Goal: Task Accomplishment & Management: Complete application form

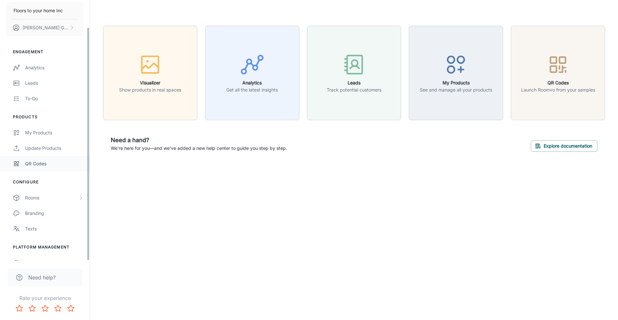
scroll to position [30, 0]
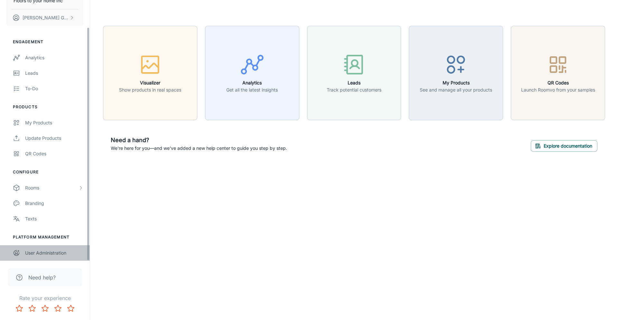
click at [56, 256] on div "User Administration" at bounding box center [54, 252] width 58 height 7
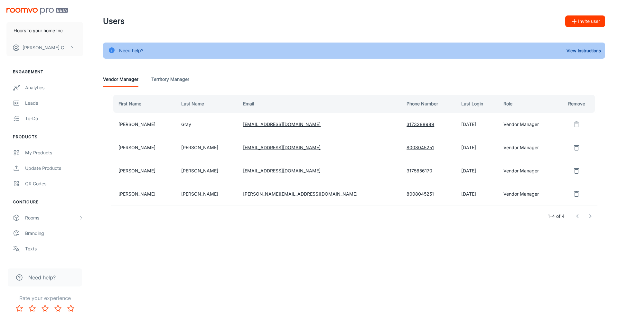
click at [593, 23] on button "Invite user" at bounding box center [585, 21] width 40 height 12
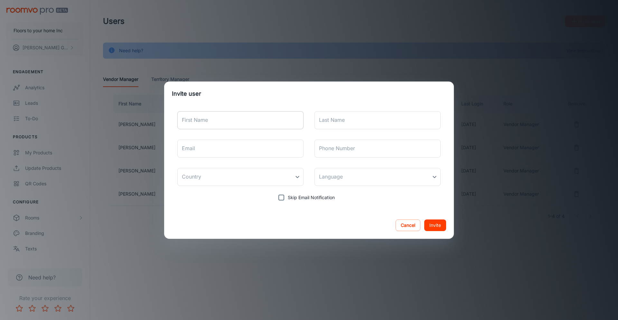
click at [262, 123] on input "First Name" at bounding box center [240, 120] width 126 height 18
type input "[PERSON_NAME]"
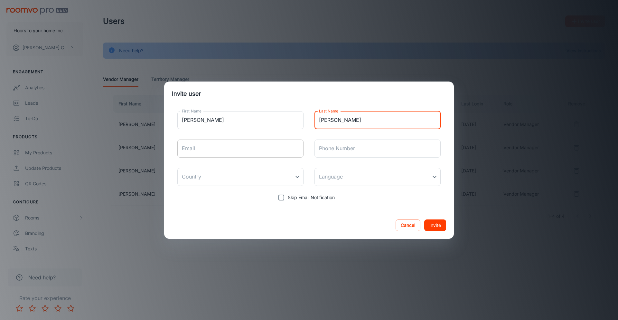
type input "[PERSON_NAME]"
click at [244, 147] on input "Email" at bounding box center [240, 148] width 126 height 18
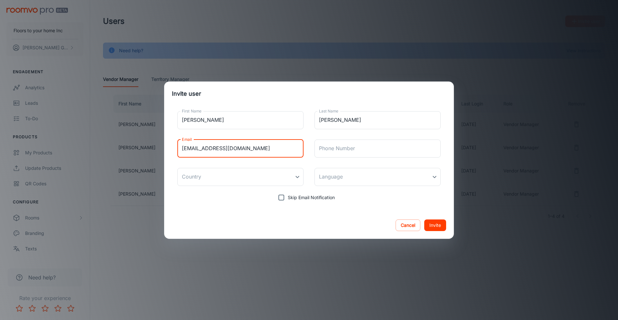
type input "[EMAIL_ADDRESS][DOMAIN_NAME]"
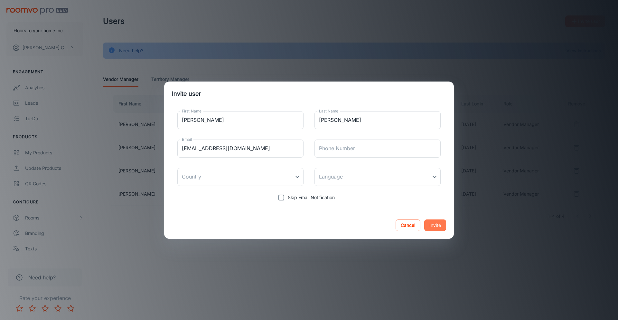
click at [435, 221] on button "Invite" at bounding box center [435, 225] width 22 height 12
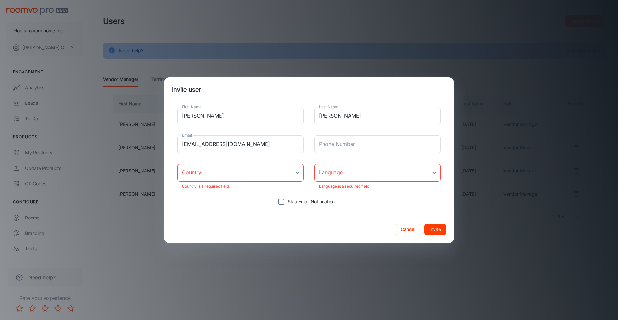
click at [288, 175] on body "Floors to your home Inc [PERSON_NAME] Engagement Analytics Leads To-do Products…" at bounding box center [309, 160] width 618 height 320
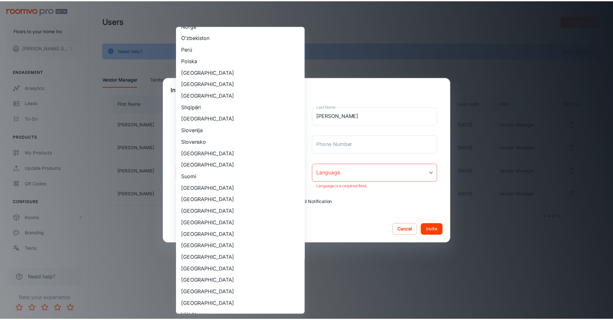
scroll to position [515, 0]
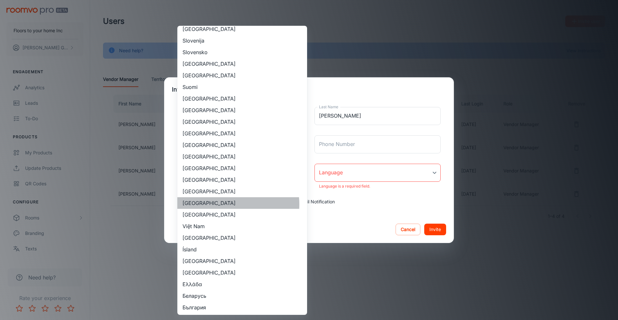
click at [224, 204] on li "[GEOGRAPHIC_DATA]" at bounding box center [242, 203] width 130 height 12
type input "[GEOGRAPHIC_DATA]"
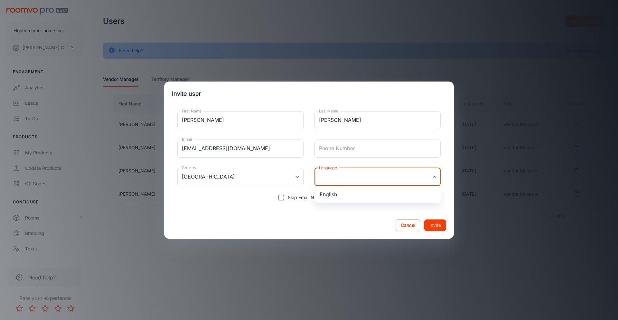
click at [348, 176] on body "Floors to your home Inc [PERSON_NAME] Engagement Analytics Leads To-do Products…" at bounding box center [309, 160] width 618 height 320
click at [348, 191] on li "English" at bounding box center [377, 194] width 126 height 12
type input "en-us"
click at [440, 225] on button "Invite" at bounding box center [435, 225] width 22 height 12
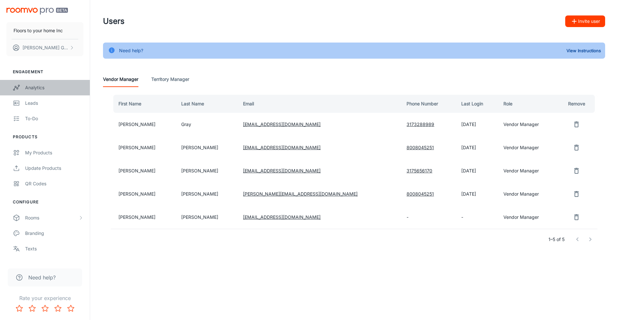
click at [40, 86] on div "Analytics" at bounding box center [54, 87] width 58 height 7
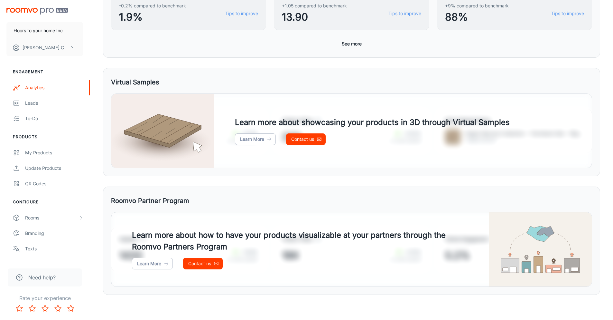
scroll to position [272, 0]
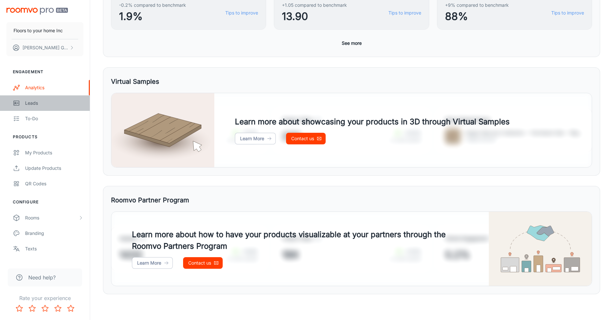
click at [34, 103] on div "Leads" at bounding box center [54, 102] width 58 height 7
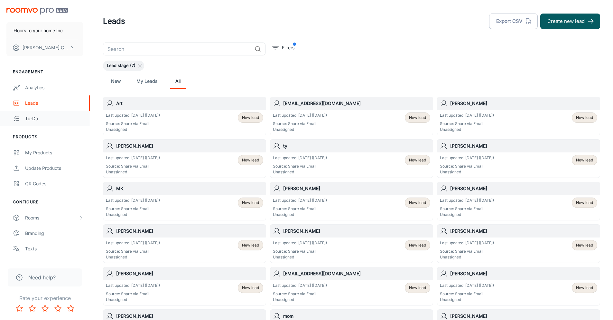
click at [33, 119] on div "To-do" at bounding box center [54, 118] width 58 height 7
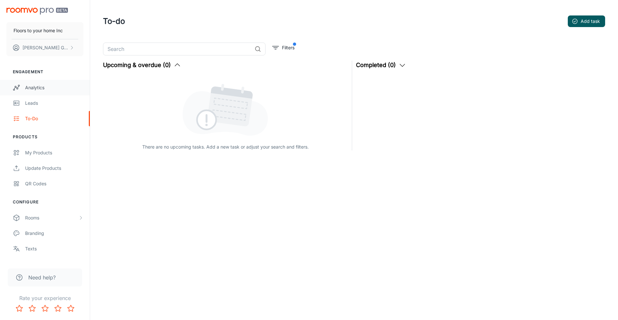
click at [44, 88] on div "Analytics" at bounding box center [54, 87] width 58 height 7
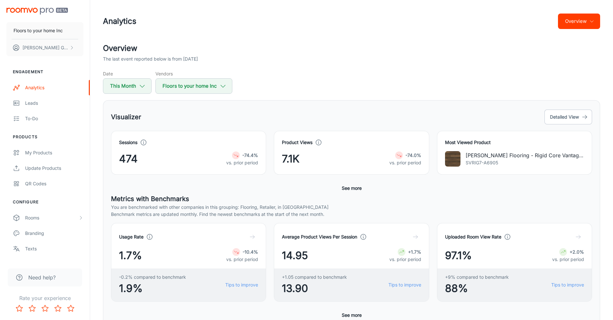
click at [182, 29] on div "Analytics Overview" at bounding box center [351, 21] width 497 height 17
